Goal: Find specific page/section: Find specific page/section

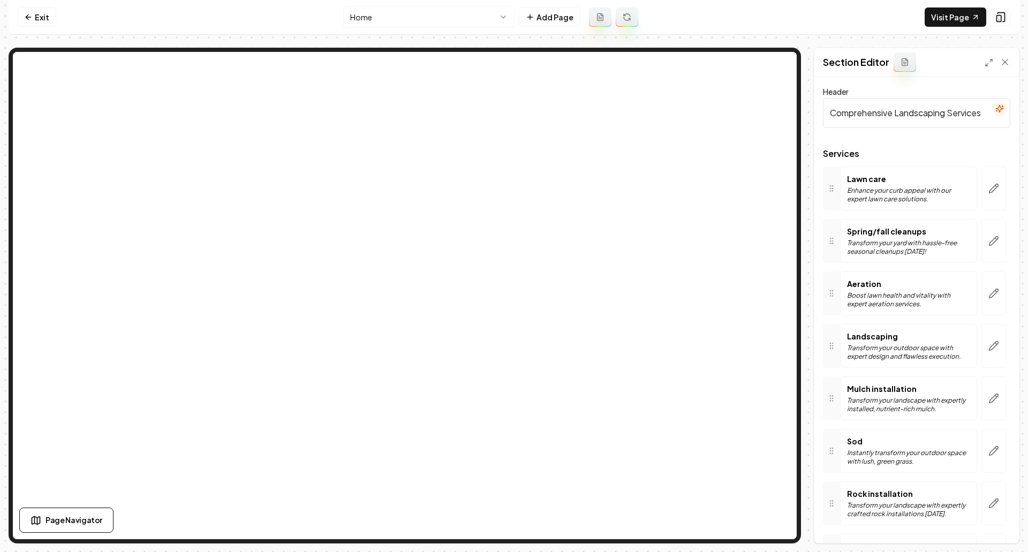
scroll to position [84, 0]
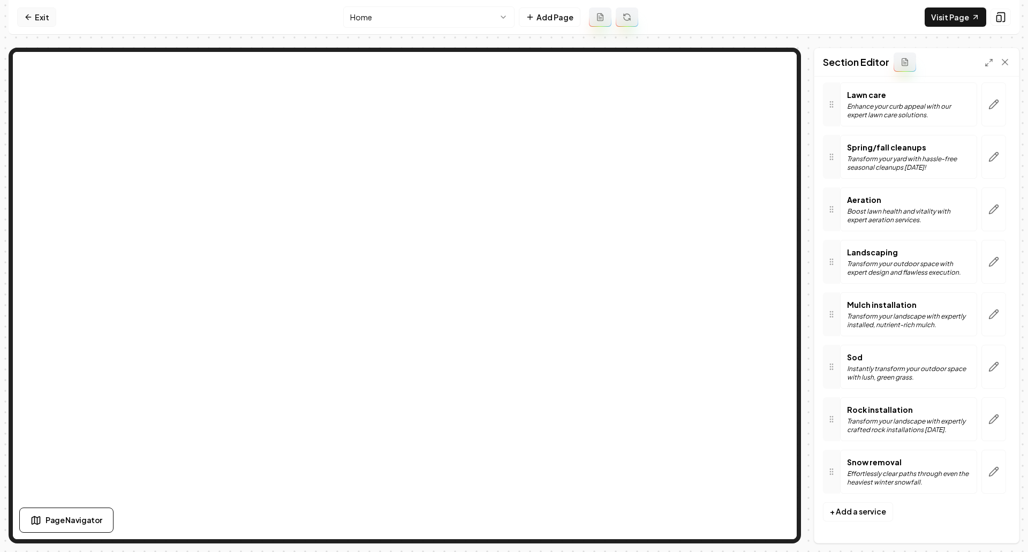
click at [43, 15] on link "Exit" at bounding box center [36, 16] width 39 height 19
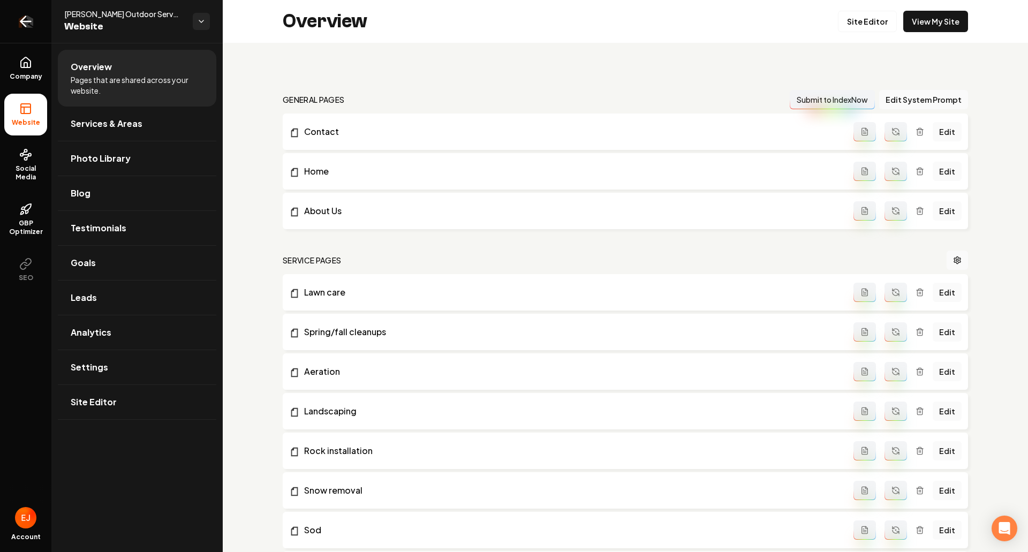
click at [35, 20] on link "Return to dashboard" at bounding box center [25, 21] width 51 height 43
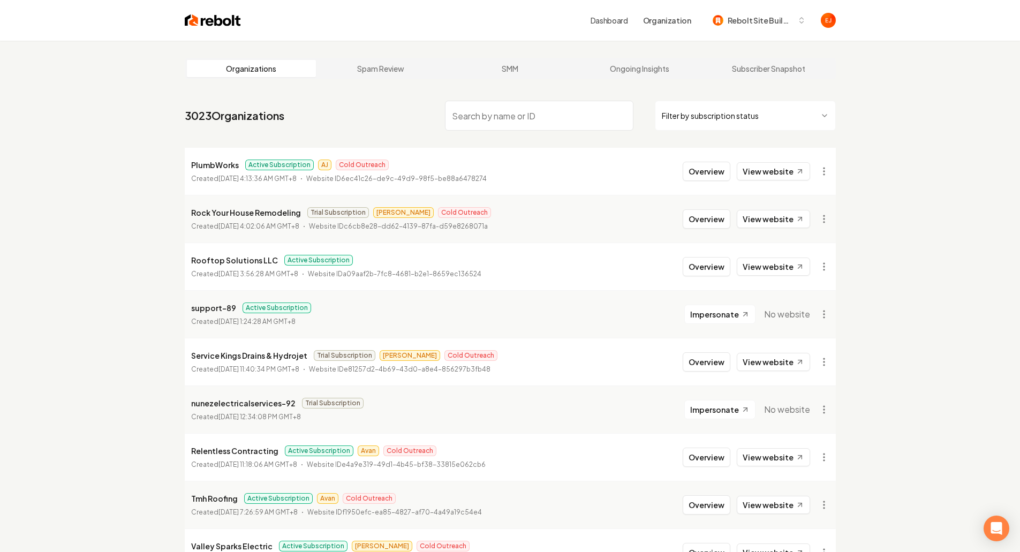
click at [547, 113] on input "search" at bounding box center [539, 116] width 188 height 30
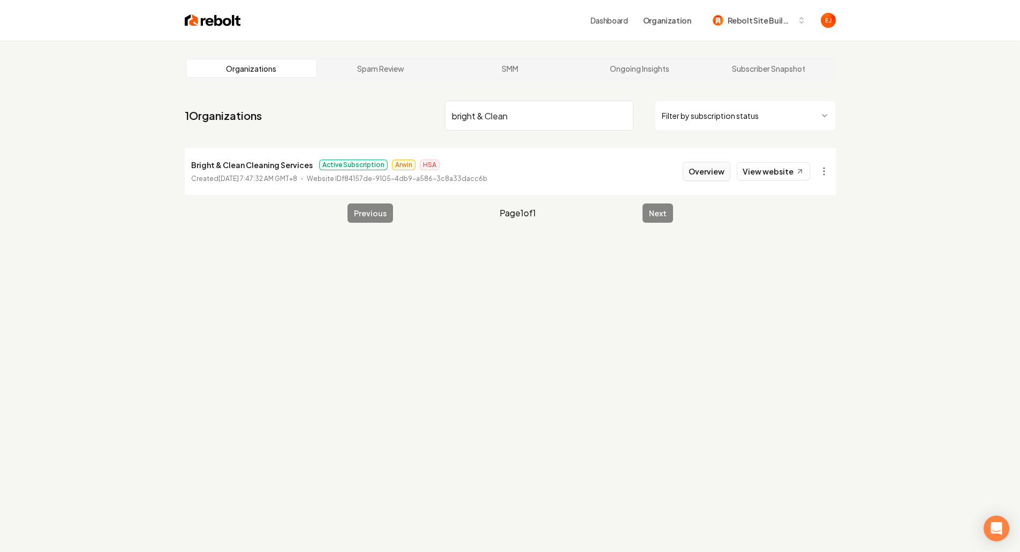
type input "bright & Clean"
click at [693, 173] on button "Overview" at bounding box center [707, 171] width 48 height 19
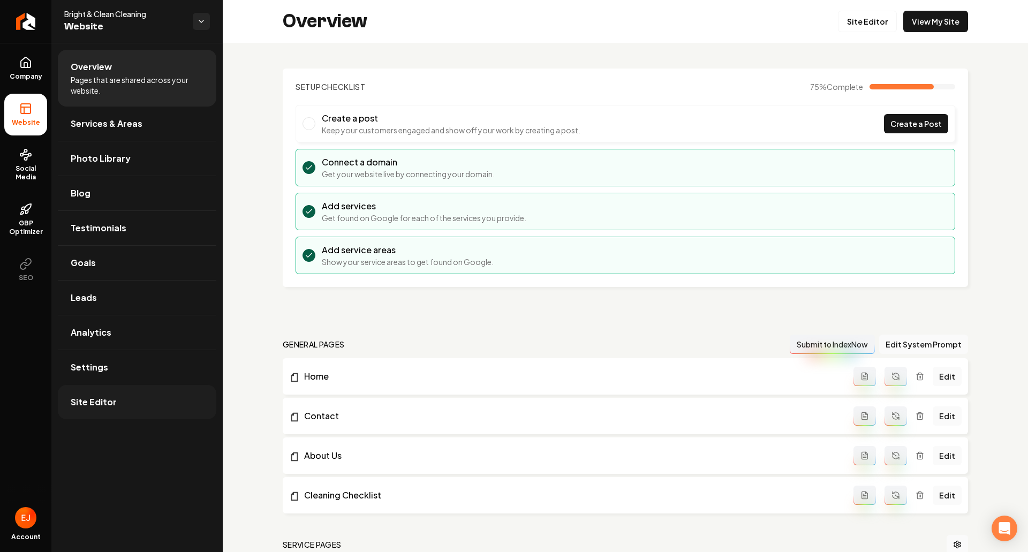
click at [130, 400] on link "Site Editor" at bounding box center [137, 402] width 158 height 34
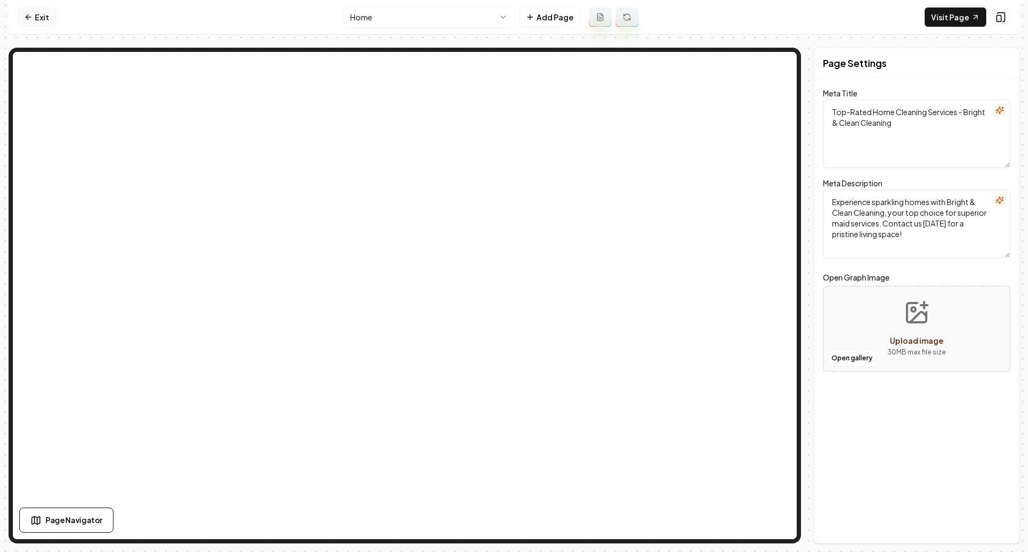
click at [48, 19] on link "Exit" at bounding box center [36, 16] width 39 height 19
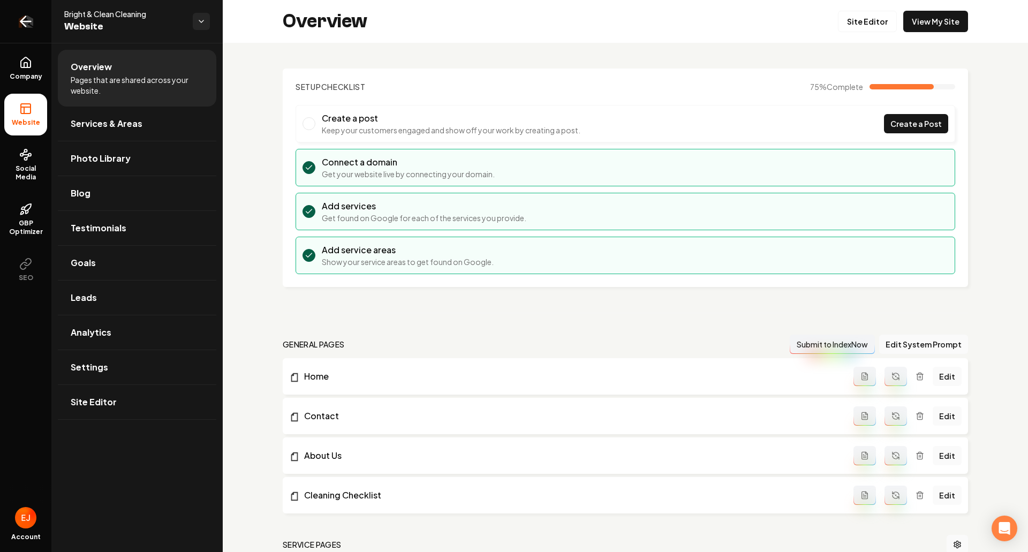
click at [22, 22] on icon "Return to dashboard" at bounding box center [23, 22] width 5 height 10
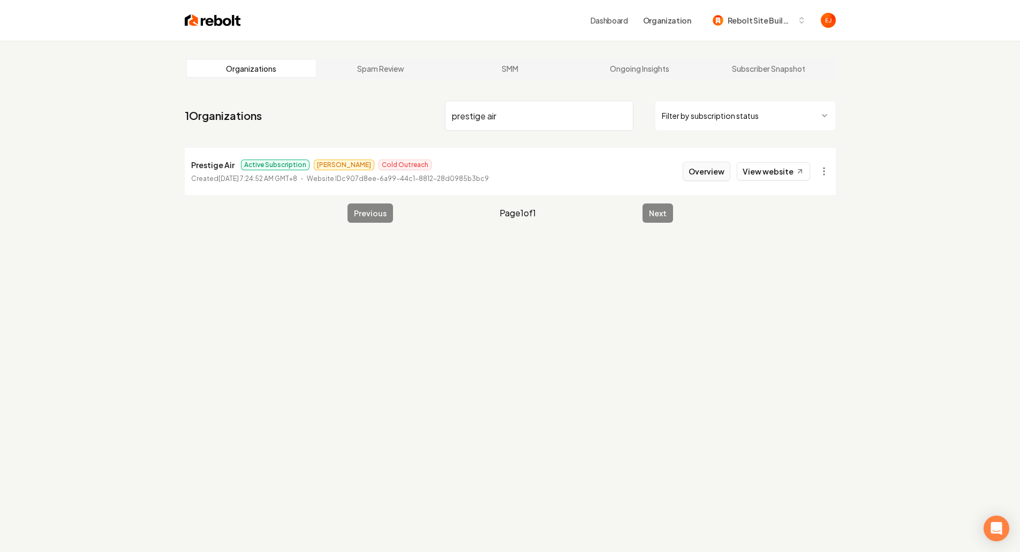
type input "prestige air"
click at [711, 177] on button "Overview" at bounding box center [707, 171] width 48 height 19
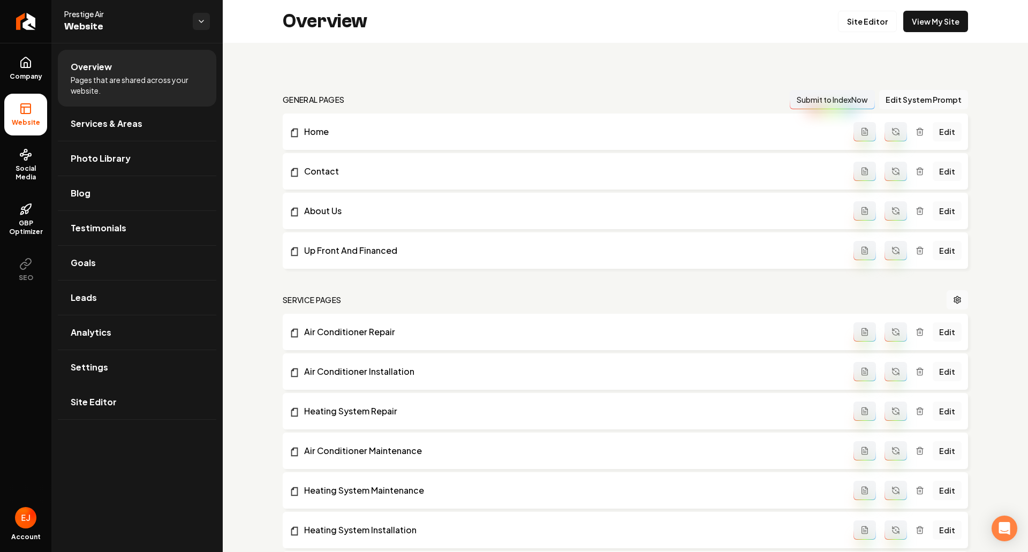
click at [104, 409] on link "Site Editor" at bounding box center [137, 402] width 158 height 34
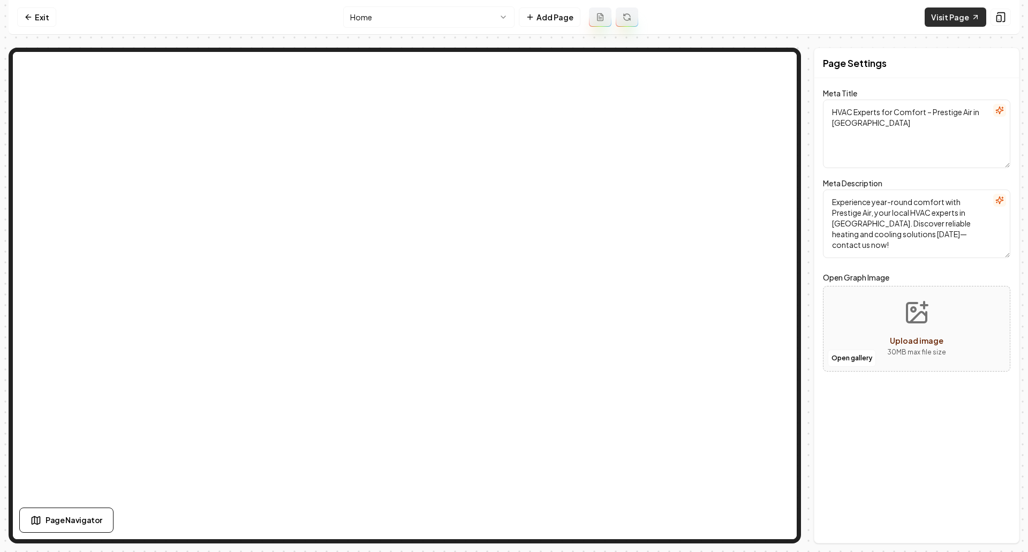
click at [946, 25] on link "Visit Page" at bounding box center [956, 16] width 62 height 19
